Goal: Task Accomplishment & Management: Use online tool/utility

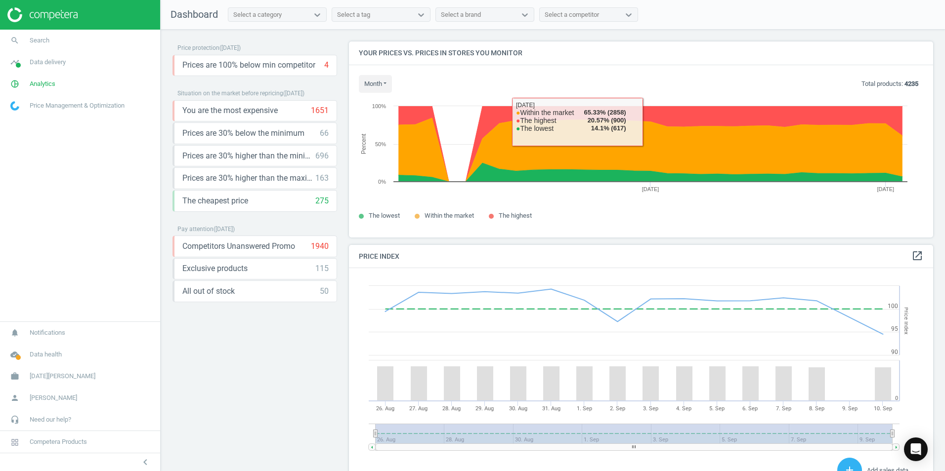
scroll to position [243, 592]
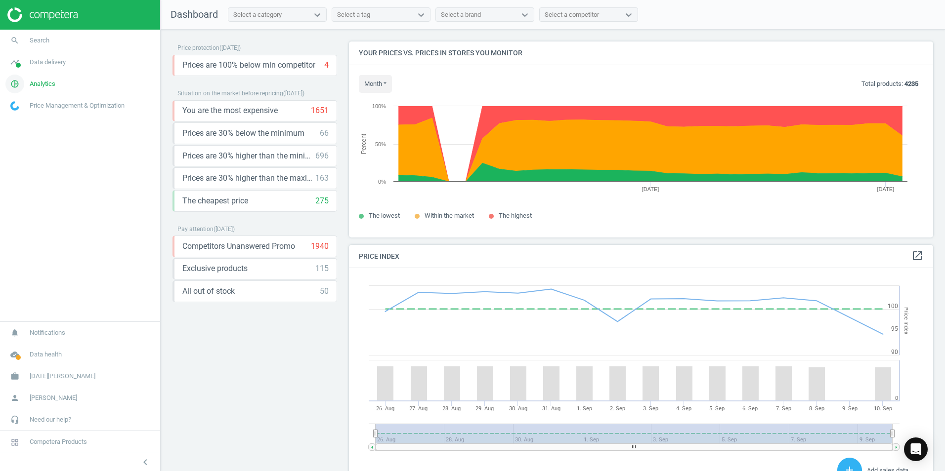
click at [51, 85] on span "Analytics" at bounding box center [43, 84] width 26 height 9
click at [26, 117] on span "Products" at bounding box center [22, 120] width 23 height 8
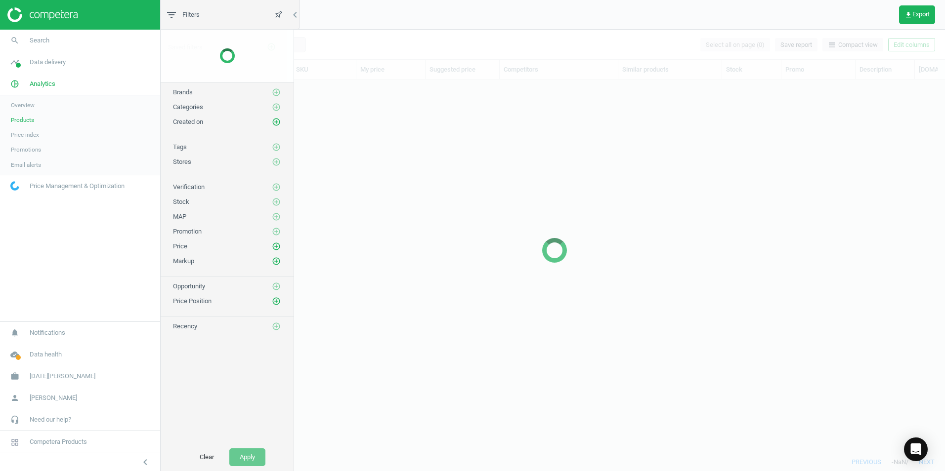
scroll to position [358, 774]
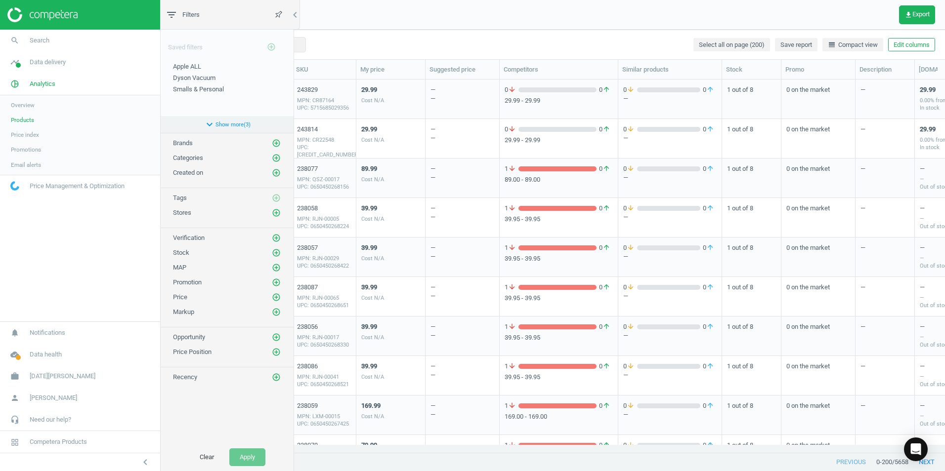
click at [207, 125] on icon "expand_more" at bounding box center [210, 125] width 12 height 12
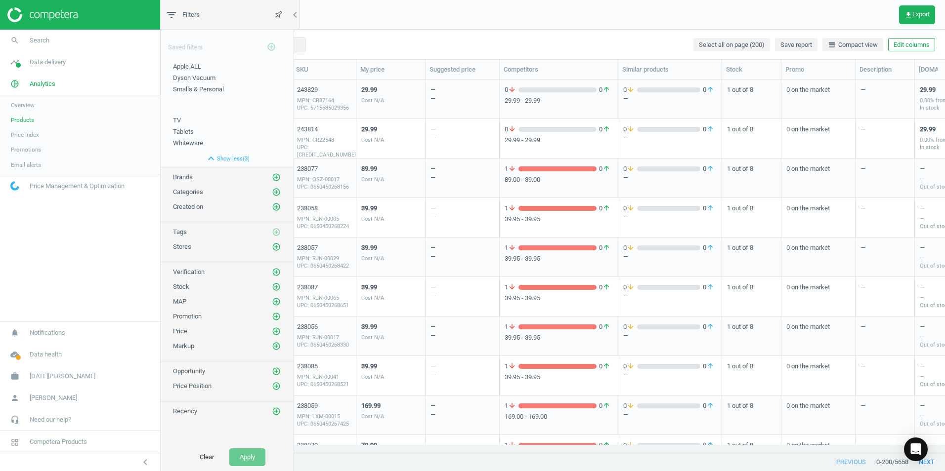
click at [185, 189] on span "Categories" at bounding box center [188, 191] width 30 height 7
click at [183, 196] on div "Categories add_circle_outline" at bounding box center [227, 192] width 108 height 10
click at [188, 178] on span "Brands" at bounding box center [183, 176] width 20 height 7
click at [273, 189] on icon "add_circle_outline" at bounding box center [276, 192] width 9 height 9
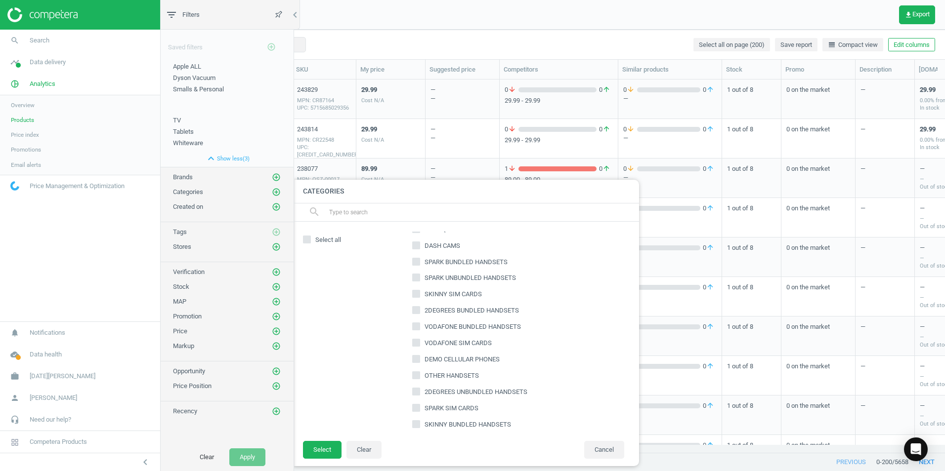
scroll to position [569, 0]
click at [366, 211] on input "text" at bounding box center [479, 213] width 303 height 16
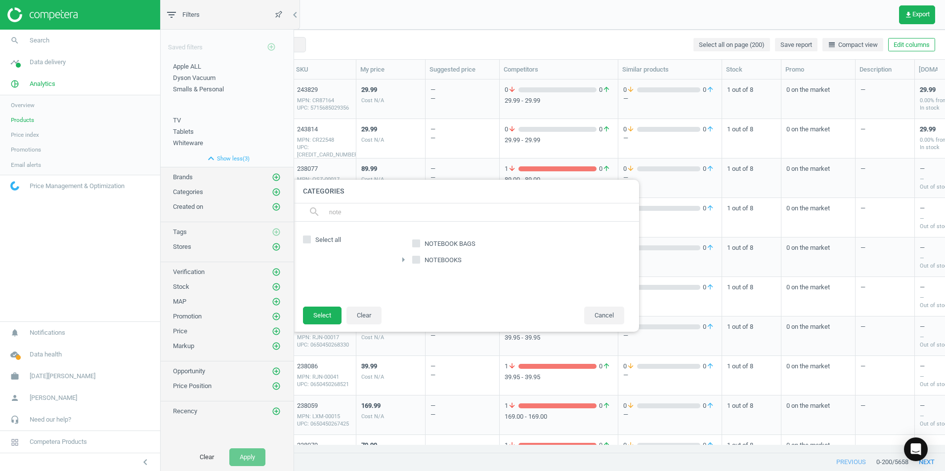
type input "note"
click at [414, 257] on input "NOTEBOOKS" at bounding box center [416, 259] width 6 height 6
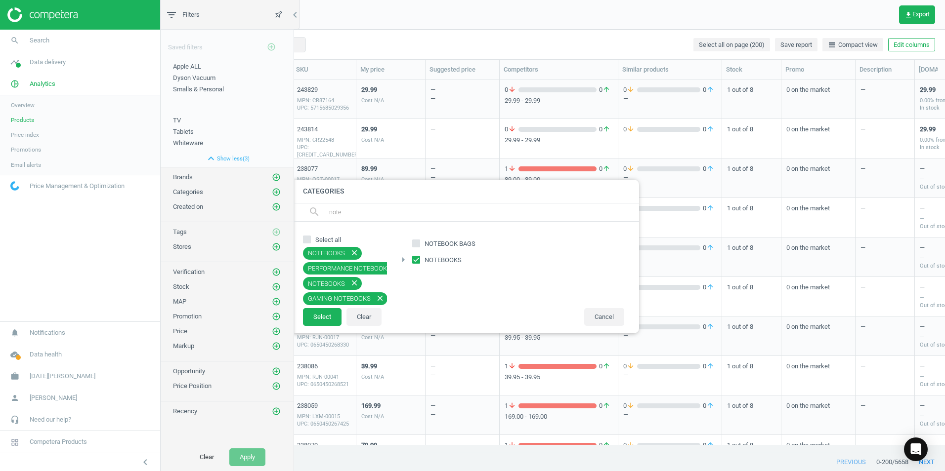
click at [414, 257] on input "NOTEBOOKS" at bounding box center [416, 259] width 6 height 6
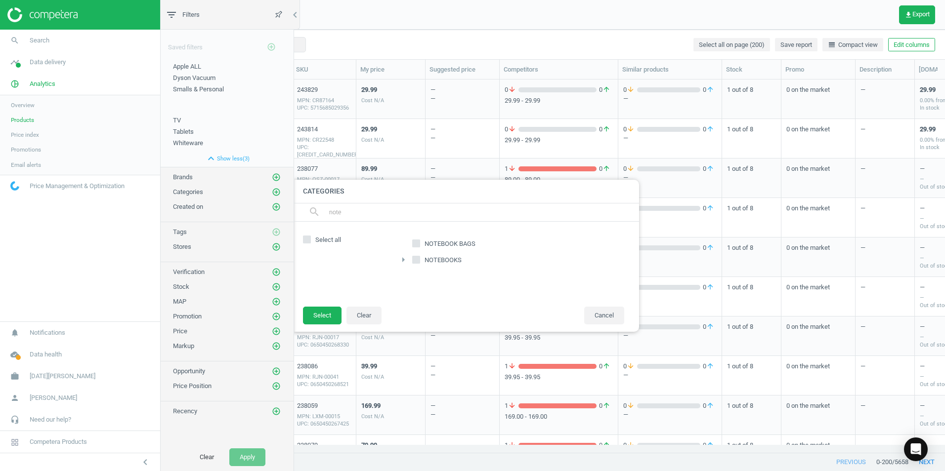
click at [414, 257] on input "NOTEBOOKS" at bounding box center [416, 259] width 6 height 6
checkbox input "true"
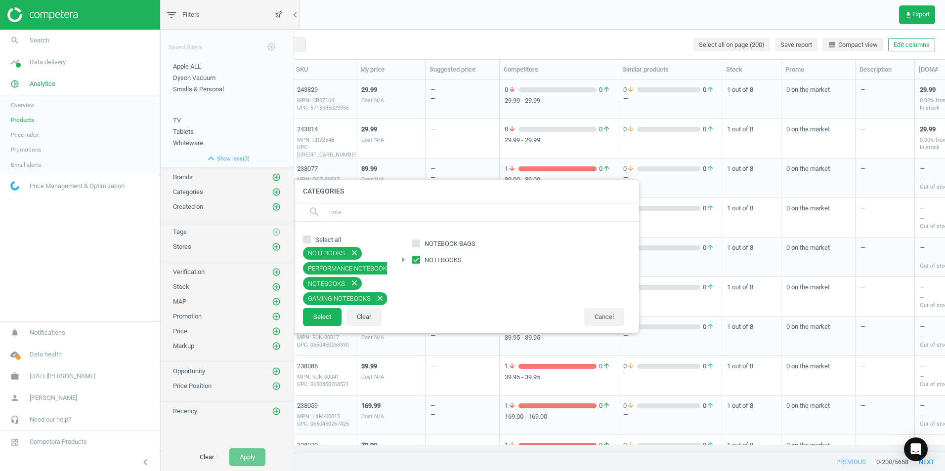
click at [363, 210] on input "note" at bounding box center [479, 213] width 303 height 16
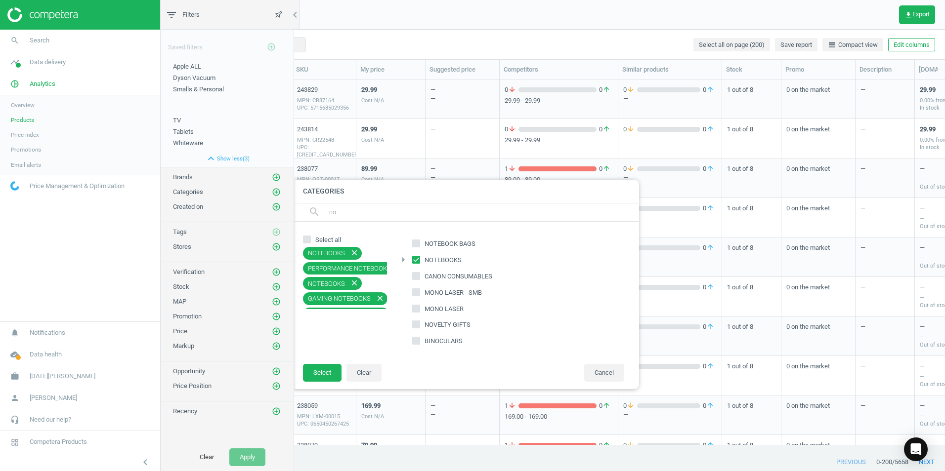
type input "n"
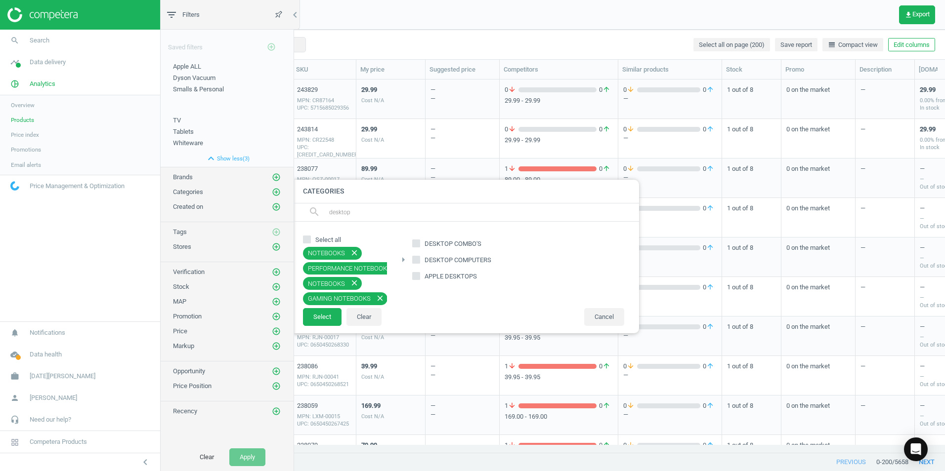
type input "desktop"
click at [413, 261] on input "DESKTOP COMPUTERS" at bounding box center [416, 259] width 6 height 6
checkbox input "true"
click at [330, 320] on button "Select" at bounding box center [322, 317] width 39 height 18
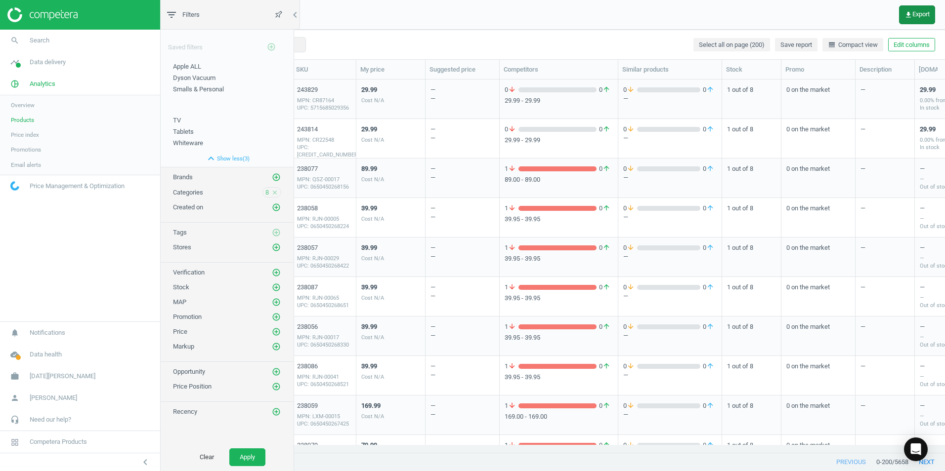
click at [914, 17] on span "get_app Export" at bounding box center [916, 15] width 25 height 8
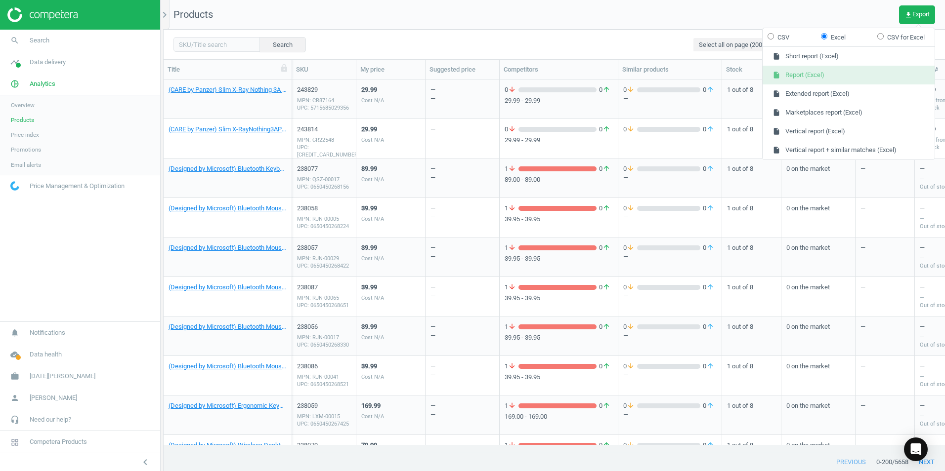
click at [794, 77] on button "insert_drive_file Report (Excel)" at bounding box center [848, 75] width 172 height 19
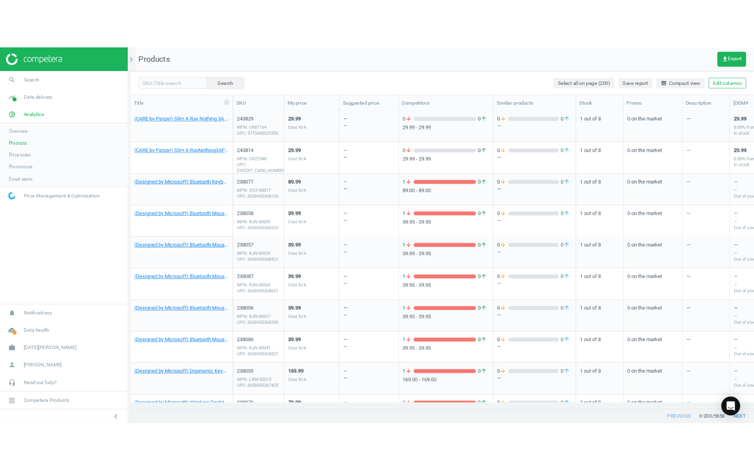
scroll to position [358, 583]
